Goal: Obtain resource: Download file/media

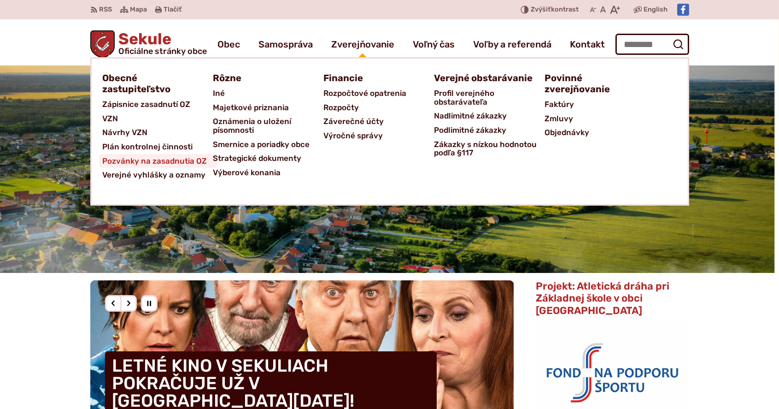
click at [194, 159] on span "Pozvánky na zasadnutia OZ" at bounding box center [155, 161] width 105 height 14
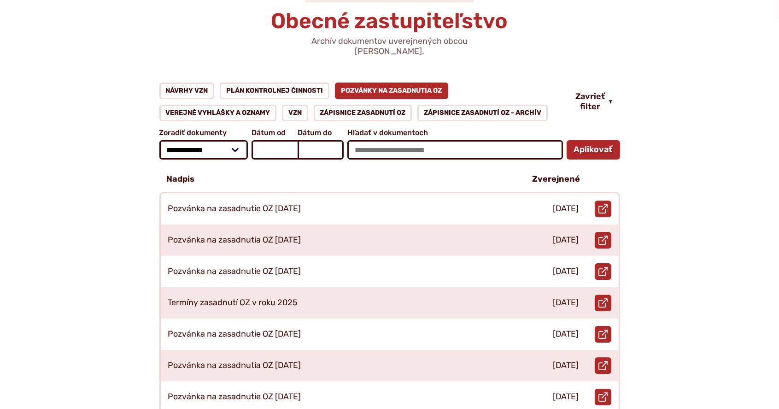
scroll to position [153, 0]
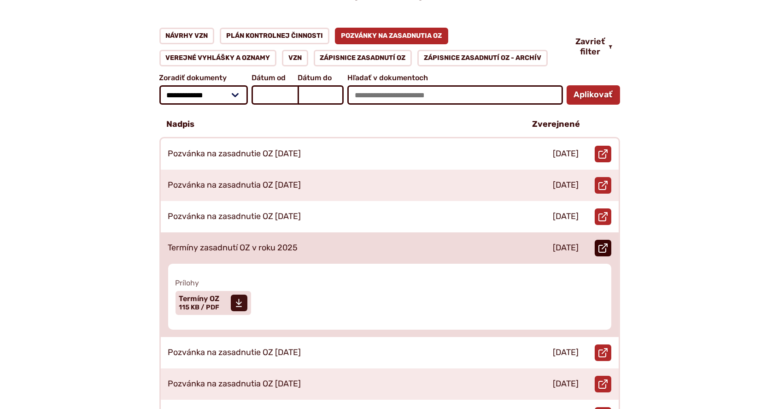
click at [608, 240] on link "Otvoriť document Termíny zasadnutí OZ v roku 2025 v novom okne." at bounding box center [603, 248] width 17 height 17
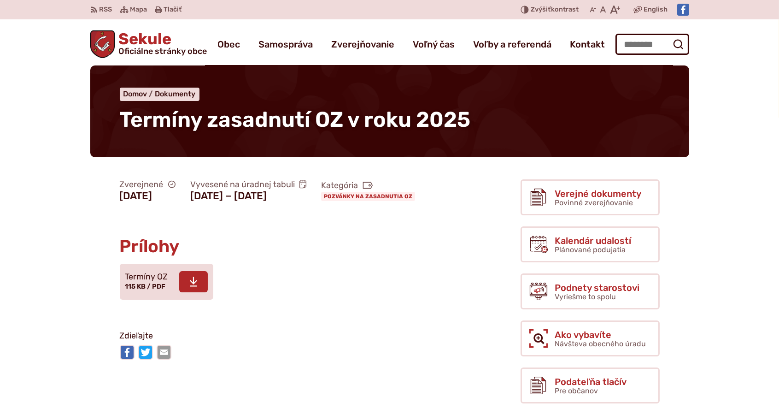
click at [196, 287] on use at bounding box center [193, 282] width 7 height 10
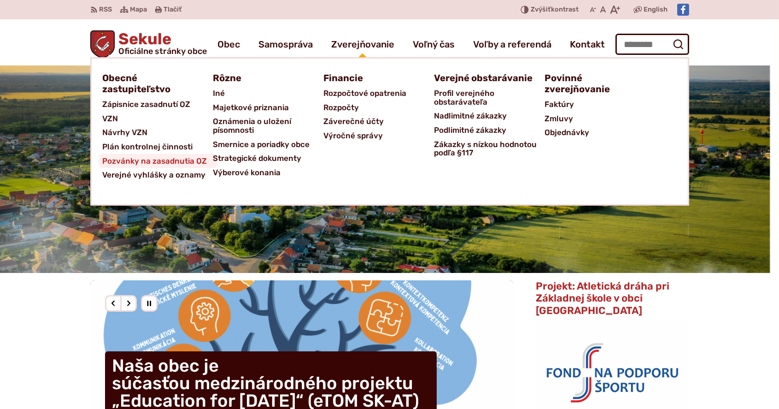
click at [170, 164] on span "Pozvánky na zasadnutia OZ" at bounding box center [155, 161] width 105 height 14
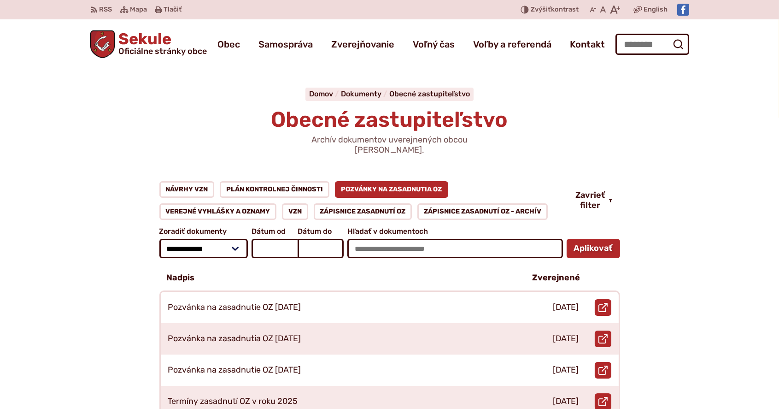
click at [158, 41] on span "Sekule Oficiálne stránky obce" at bounding box center [161, 43] width 92 height 24
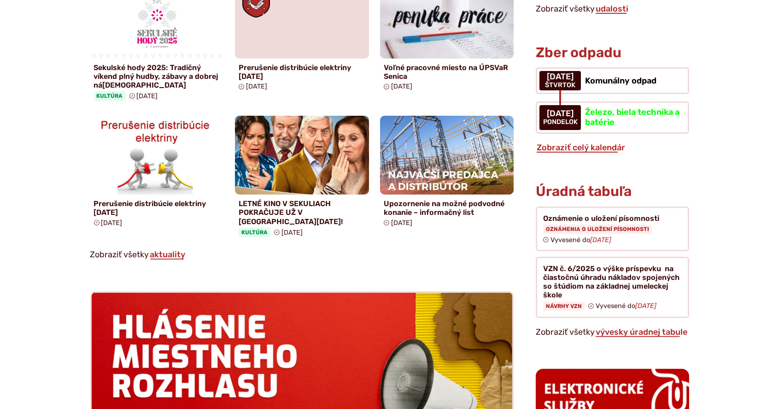
scroll to position [645, 0]
